Goal: Task Accomplishment & Management: Manage account settings

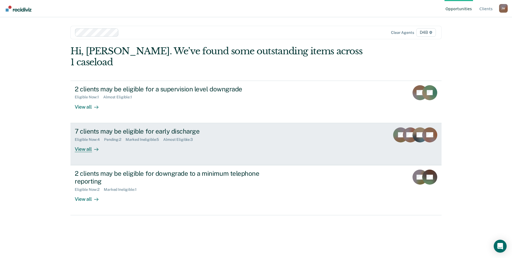
click at [94, 142] on div "View all" at bounding box center [90, 147] width 30 height 10
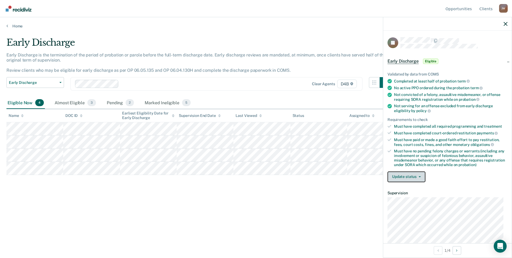
click at [416, 178] on button "Update status" at bounding box center [406, 176] width 38 height 11
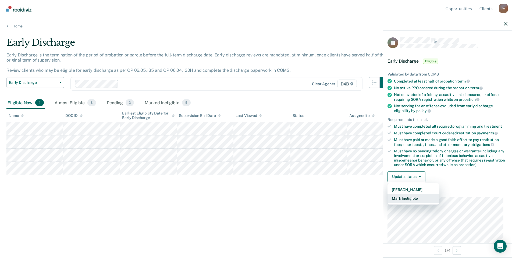
click at [410, 199] on button "Mark Ineligible" at bounding box center [413, 198] width 52 height 9
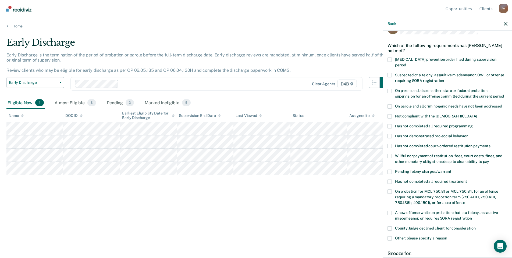
scroll to position [27, 0]
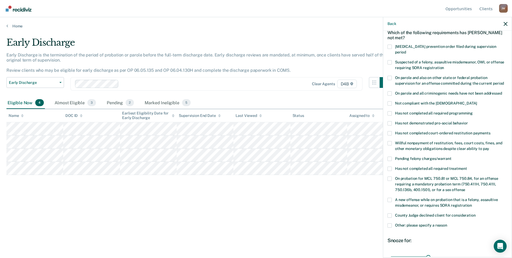
click at [391, 223] on span at bounding box center [389, 225] width 4 height 4
click at [447, 223] on input "Other: please specify a reason" at bounding box center [447, 223] width 0 height 0
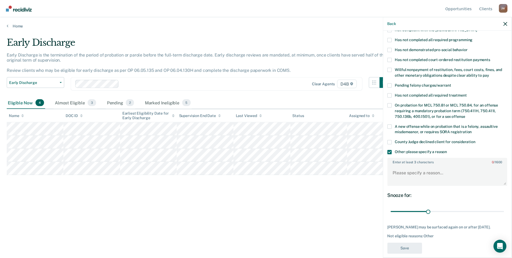
scroll to position [105, 0]
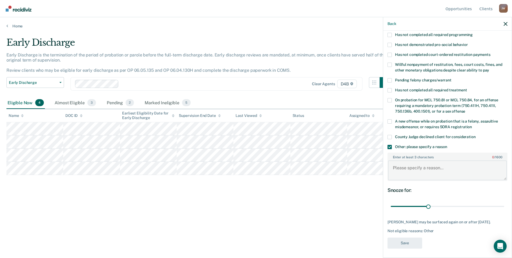
click at [400, 169] on textarea "Enter at least 3 characters 0 / 1600" at bounding box center [447, 170] width 119 height 20
type textarea "pending [PERSON_NAME] on 10/29"
click at [414, 238] on button "Save" at bounding box center [404, 243] width 35 height 11
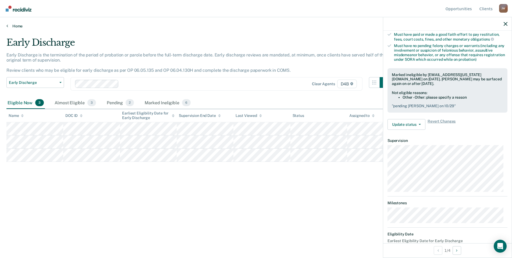
click at [15, 26] on link "Home" at bounding box center [255, 26] width 499 height 5
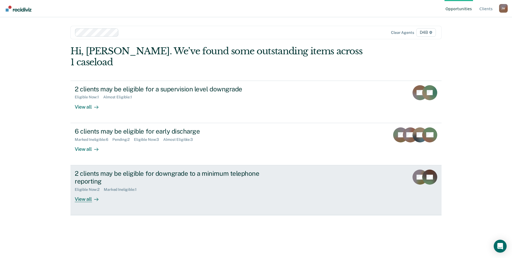
click at [90, 192] on div "View all" at bounding box center [90, 197] width 30 height 10
